Goal: Task Accomplishment & Management: Manage account settings

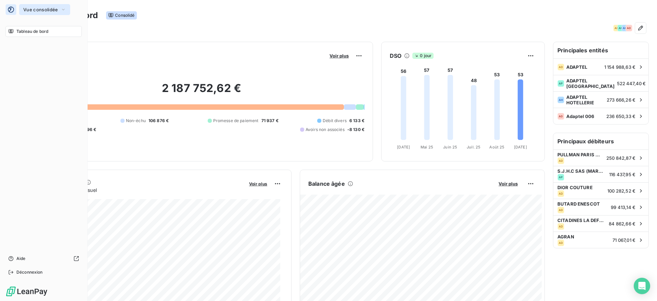
click at [28, 8] on span "Vue consolidée" at bounding box center [40, 9] width 35 height 5
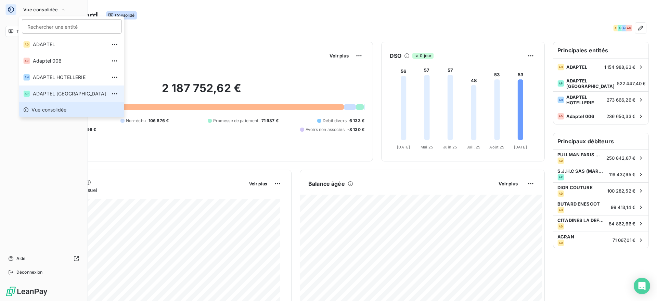
click at [47, 91] on span "ADAPTEL [GEOGRAPHIC_DATA]" at bounding box center [70, 93] width 74 height 7
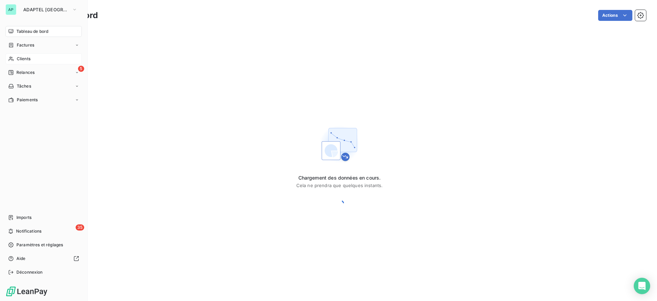
click at [25, 61] on span "Clients" at bounding box center [24, 59] width 14 height 6
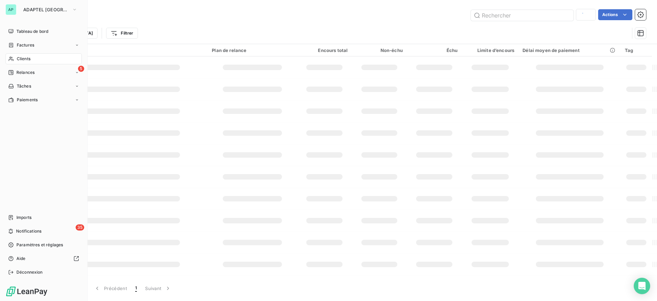
click at [12, 57] on icon at bounding box center [11, 59] width 5 height 4
click at [28, 56] on span "Clients" at bounding box center [24, 59] width 14 height 6
click at [493, 25] on div "Trier Filtrer" at bounding box center [339, 33] width 613 height 21
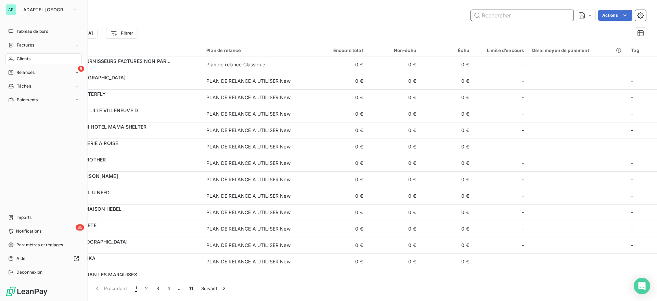
click at [493, 17] on input "text" at bounding box center [522, 15] width 103 height 11
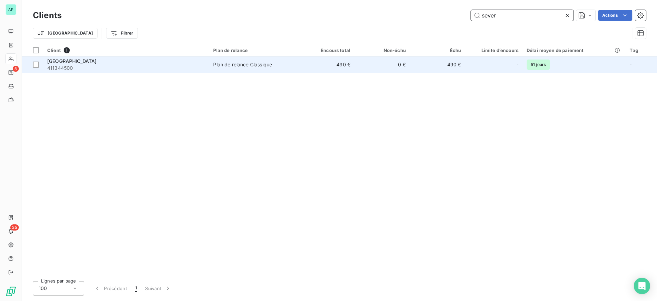
type input "sever"
click at [128, 66] on span "411344500" at bounding box center [126, 68] width 158 height 7
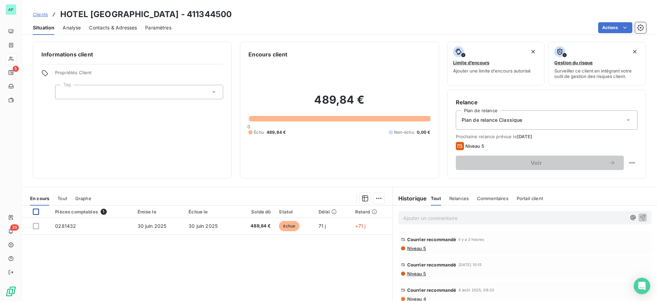
click at [35, 214] on div at bounding box center [36, 212] width 6 height 6
click at [374, 193] on html "AP 5 35 Clients HOTEL [GEOGRAPHIC_DATA] - 411344500 Situation Analyse Contacts …" at bounding box center [328, 150] width 657 height 301
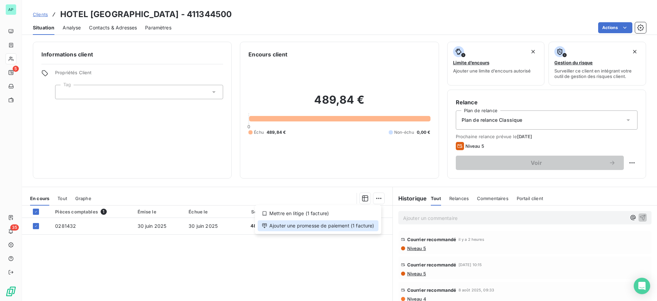
click at [351, 225] on div "Ajouter une promesse de paiement (1 facture)" at bounding box center [317, 225] width 121 height 11
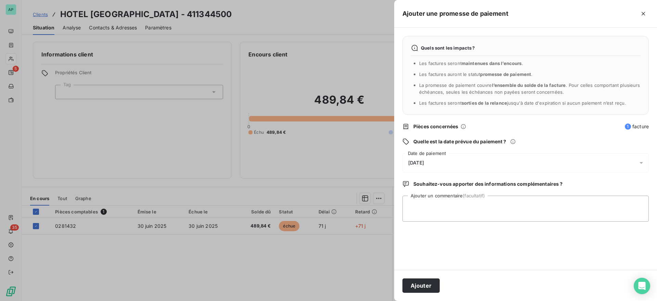
click at [452, 164] on div "[DATE]" at bounding box center [525, 162] width 246 height 19
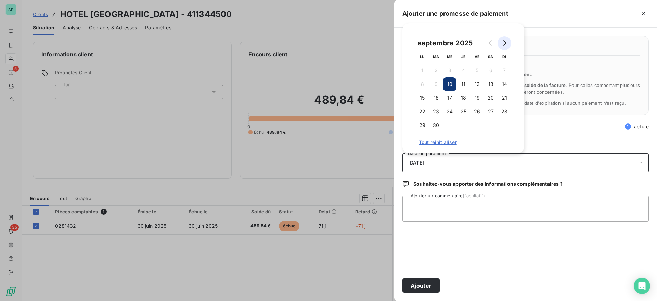
click at [502, 42] on icon "Go to next month" at bounding box center [503, 42] width 5 height 5
click at [461, 73] on button "2" at bounding box center [463, 71] width 14 height 14
click at [465, 200] on textarea "Ajouter un commentaire (facultatif)" at bounding box center [525, 209] width 246 height 26
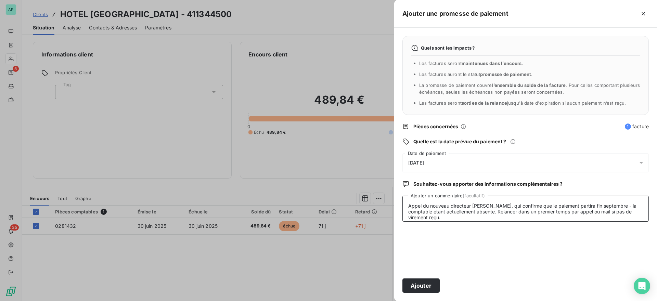
click at [589, 213] on textarea "Appel du nouveau directeur [PERSON_NAME], qui confirme que le paiement partira …" at bounding box center [525, 209] width 246 height 26
drag, startPoint x: 617, startPoint y: 211, endPoint x: 632, endPoint y: 213, distance: 15.5
click at [632, 213] on textarea "Appel du nouveau directeur [PERSON_NAME], qui confirme que le paiement partira …" at bounding box center [525, 209] width 246 height 26
type textarea "Appel du nouveau directeur [PERSON_NAME], qui confirme que le paiement partira …"
click at [415, 284] on button "Ajouter" at bounding box center [420, 285] width 37 height 14
